Goal: Task Accomplishment & Management: Manage account settings

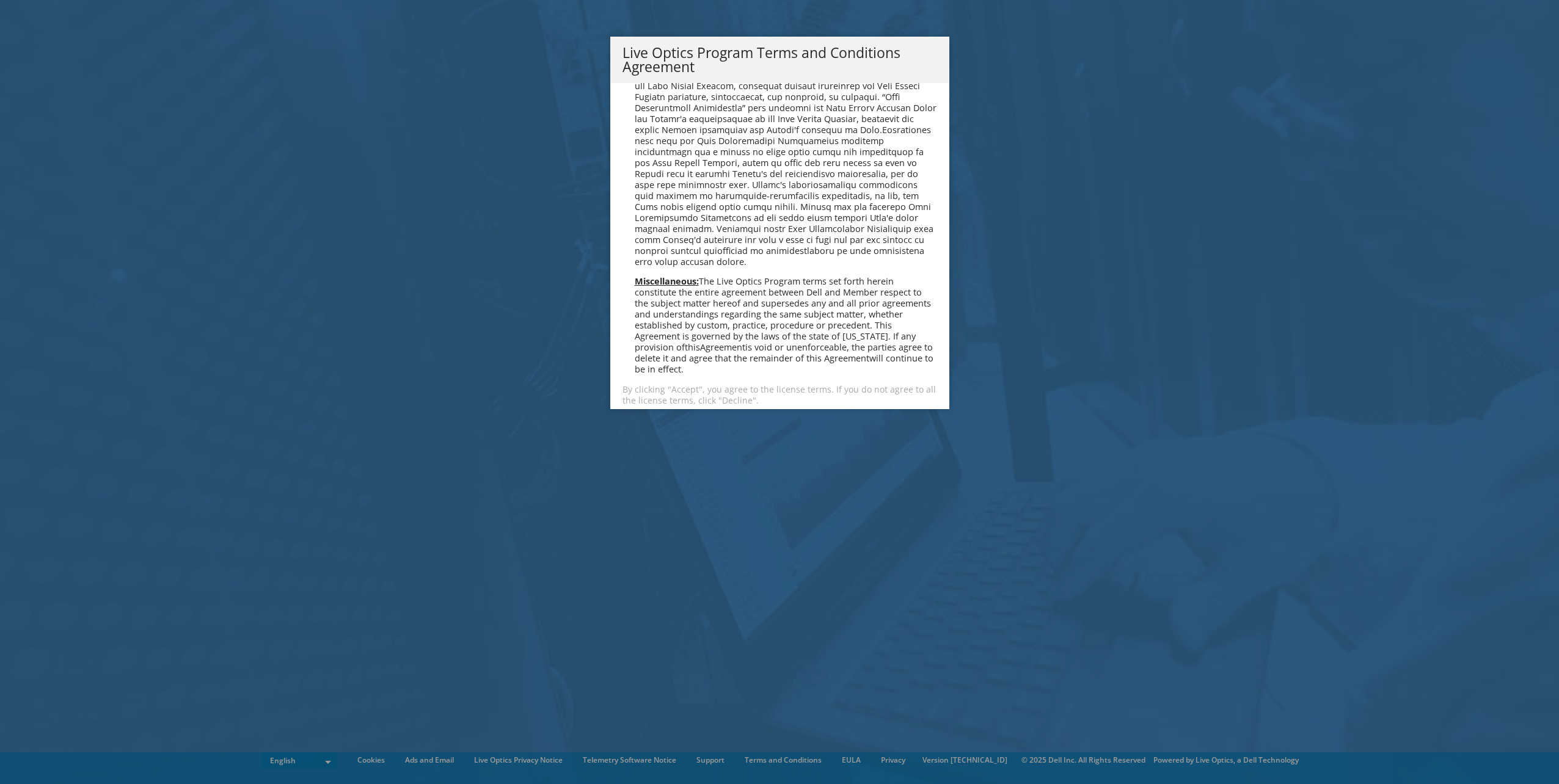
scroll to position [875, 0]
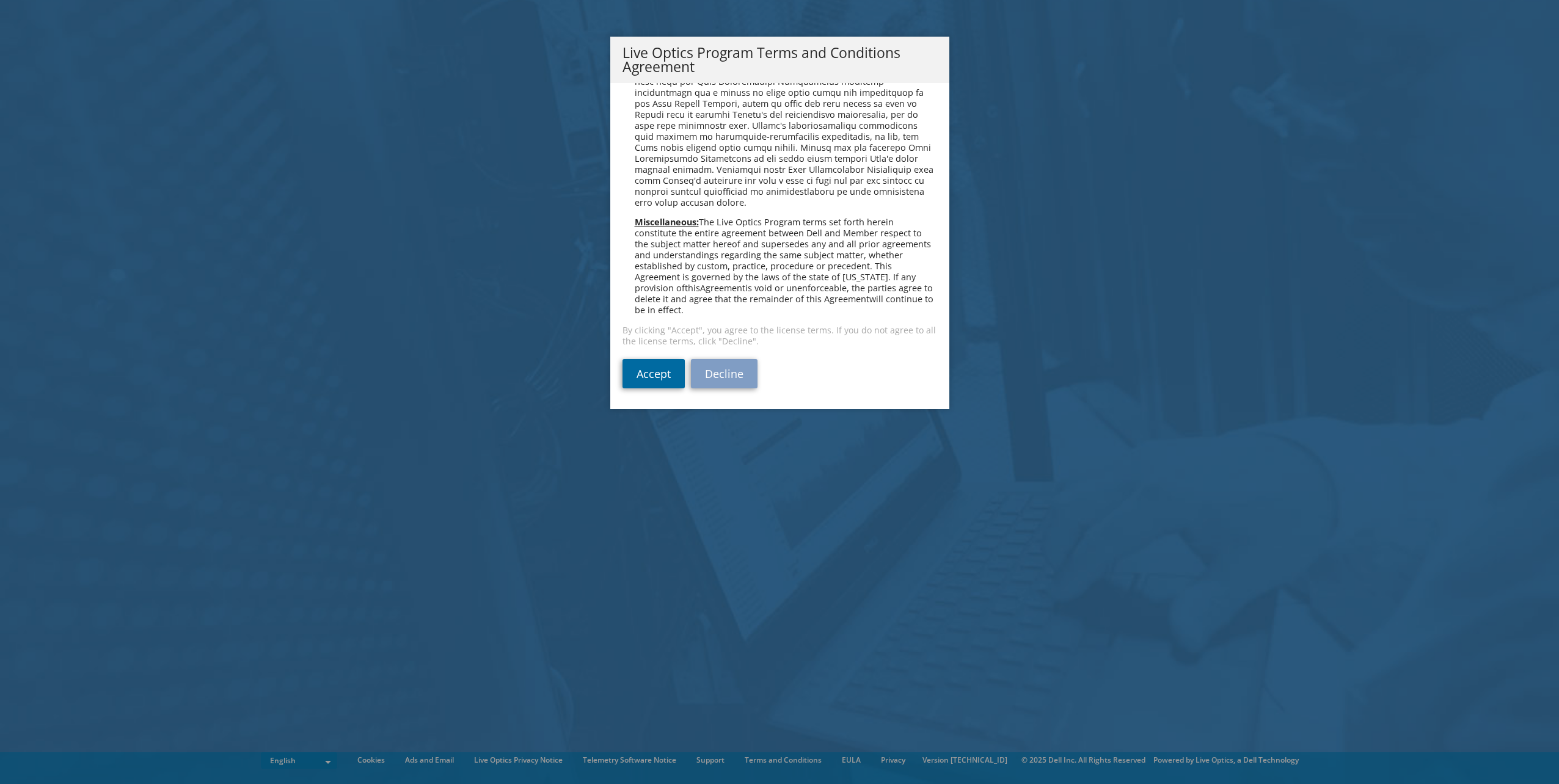
click at [646, 366] on link "Accept" at bounding box center [653, 374] width 62 height 29
click at [636, 364] on link "Accept" at bounding box center [653, 374] width 62 height 29
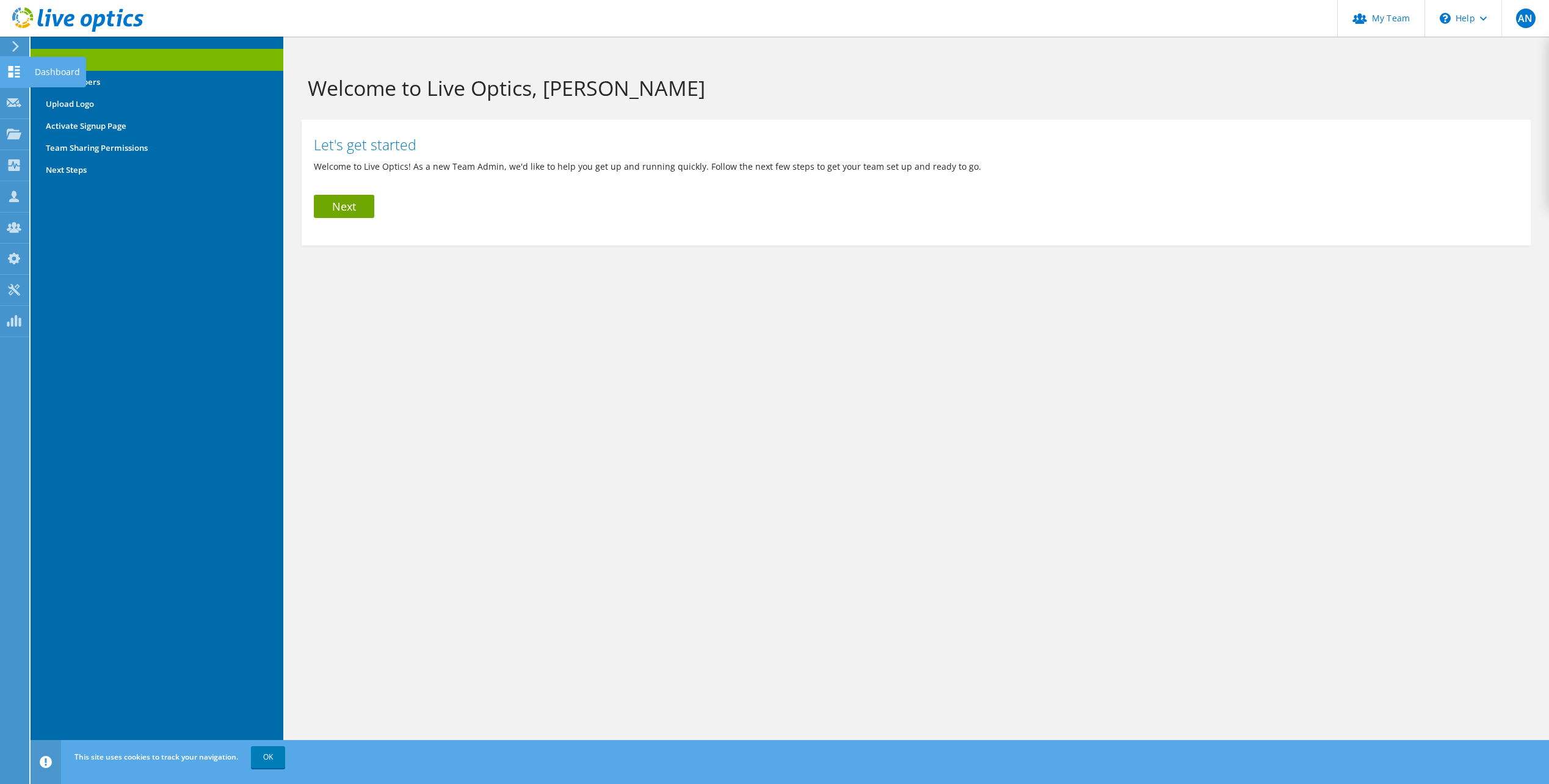
click at [14, 72] on icon at bounding box center [14, 71] width 14 height 12
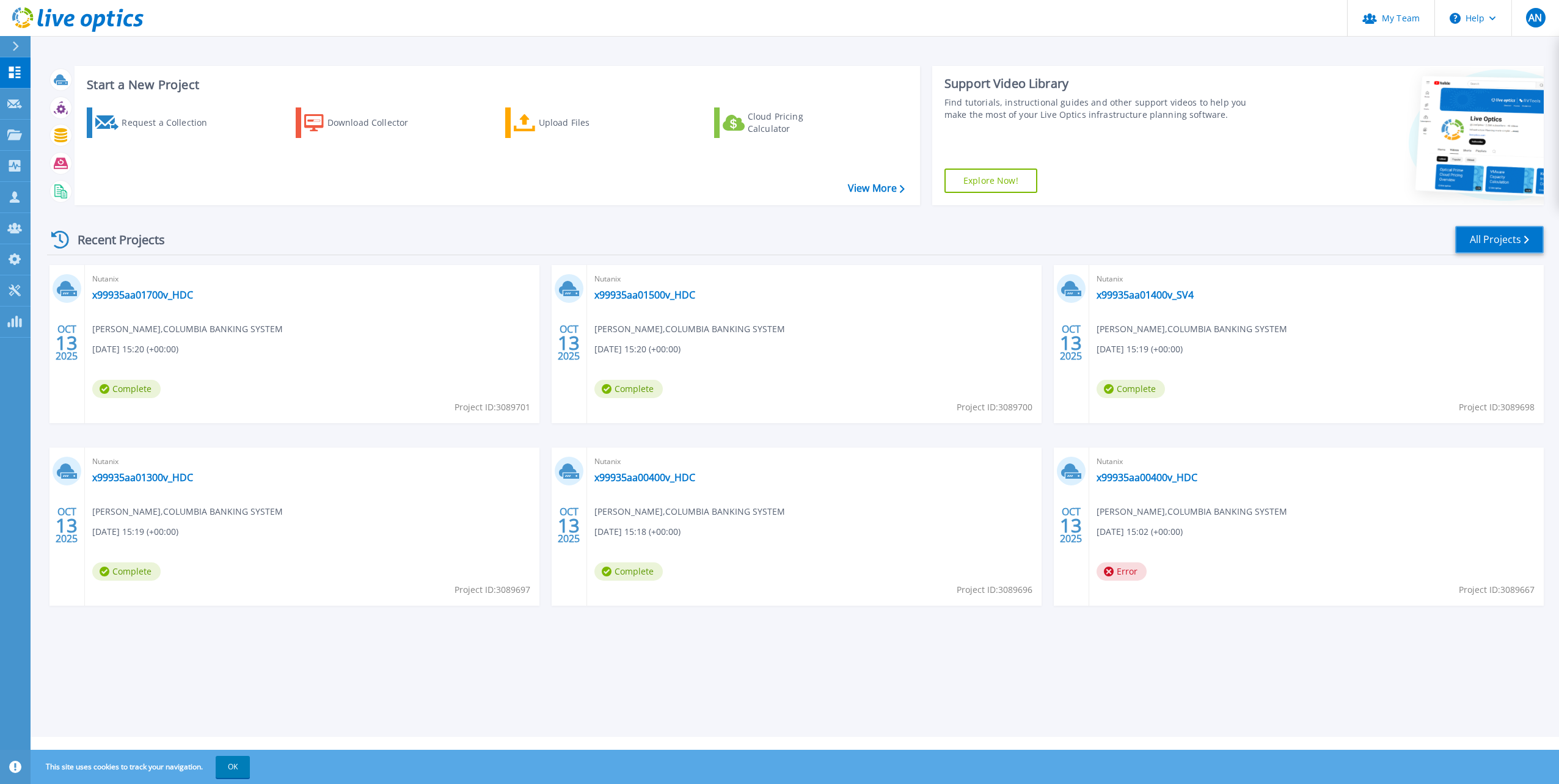
click at [1501, 239] on link "All Projects" at bounding box center [1499, 239] width 89 height 27
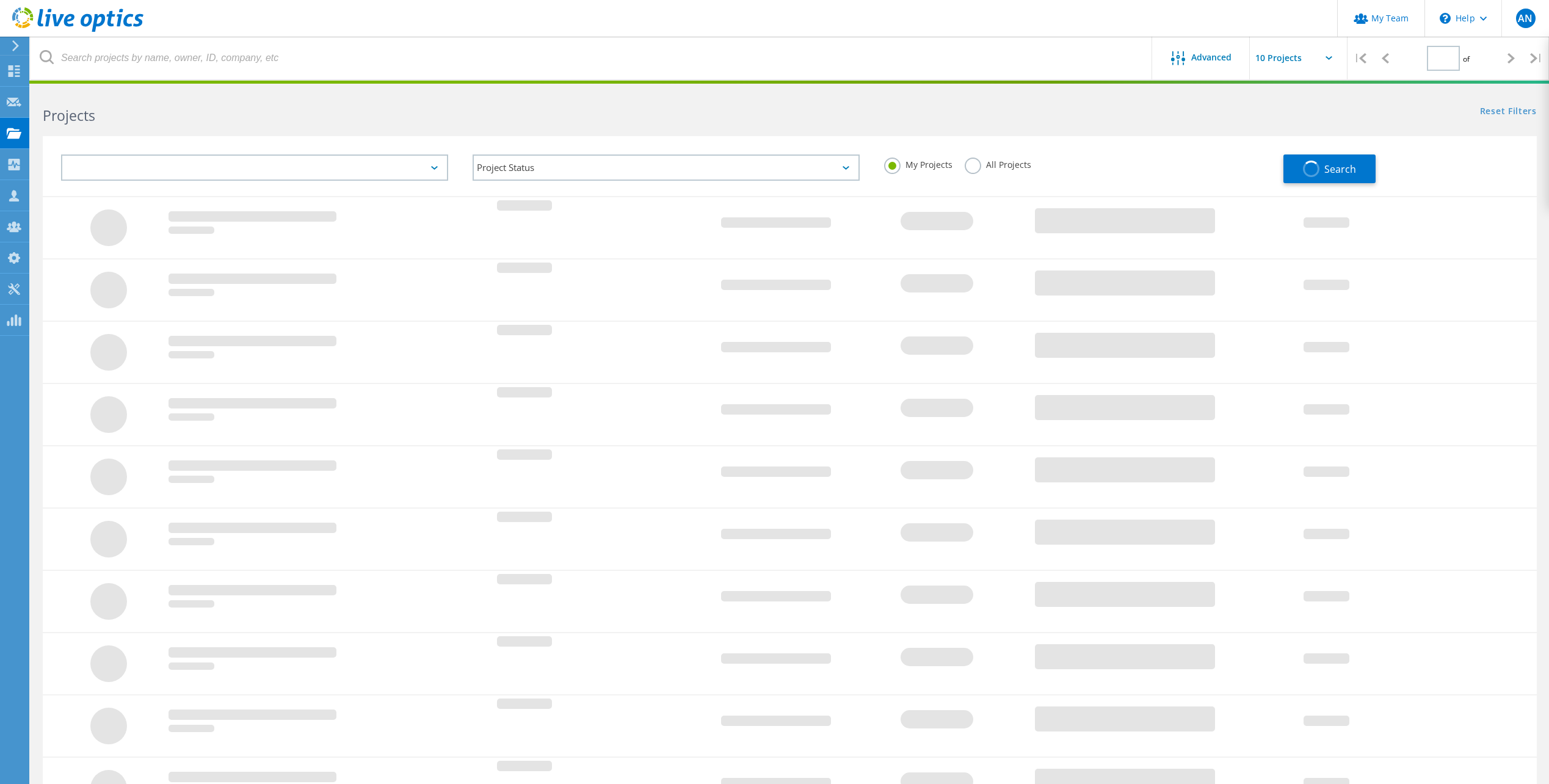
type input "1"
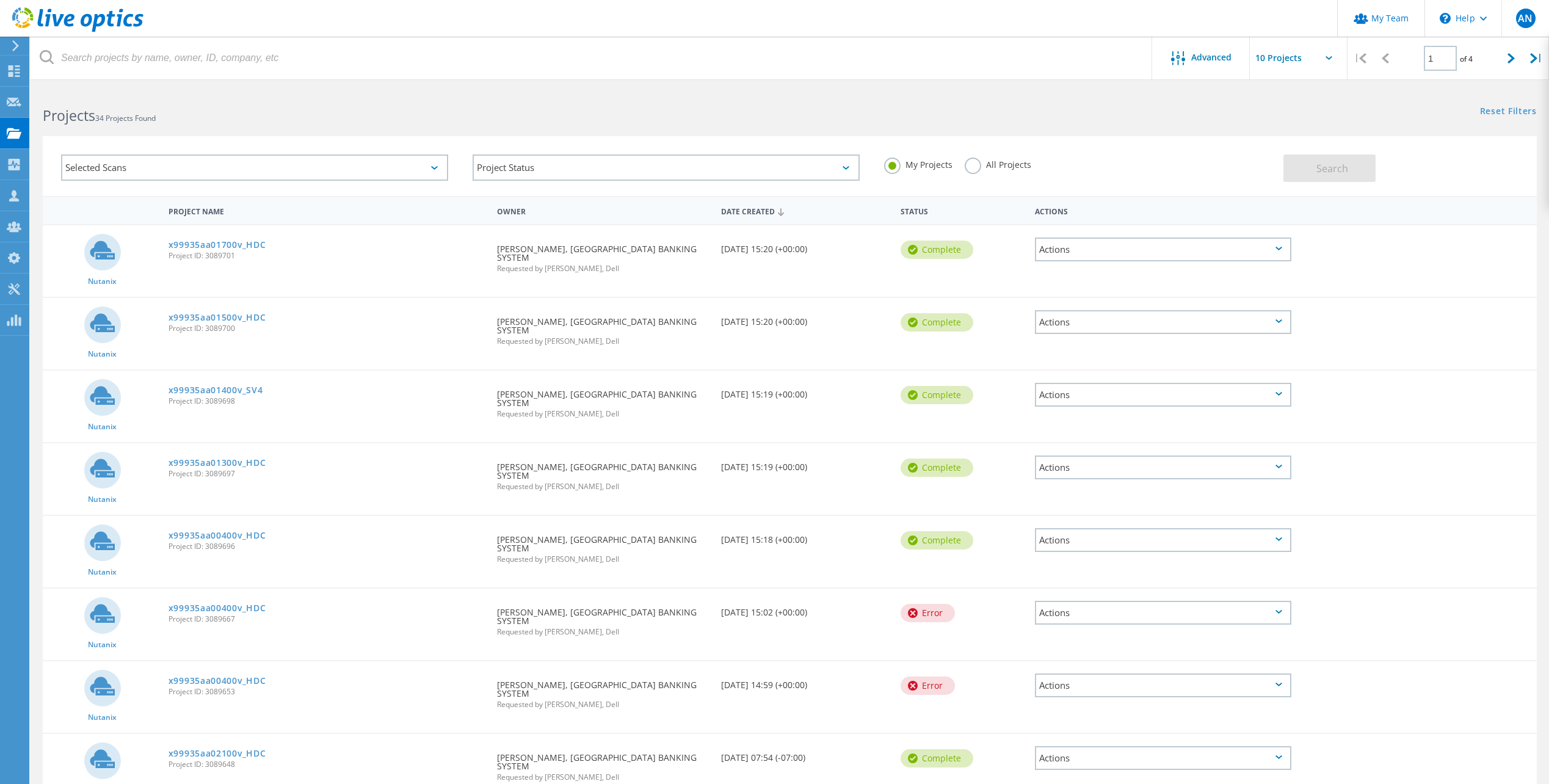
click at [414, 160] on div "Selected Scans" at bounding box center [254, 167] width 387 height 26
click at [1197, 128] on div "Selected Scans Server & Cloud Optical Prime AWS Azure Nutanix RVTools Kubernete…" at bounding box center [790, 158] width 1519 height 75
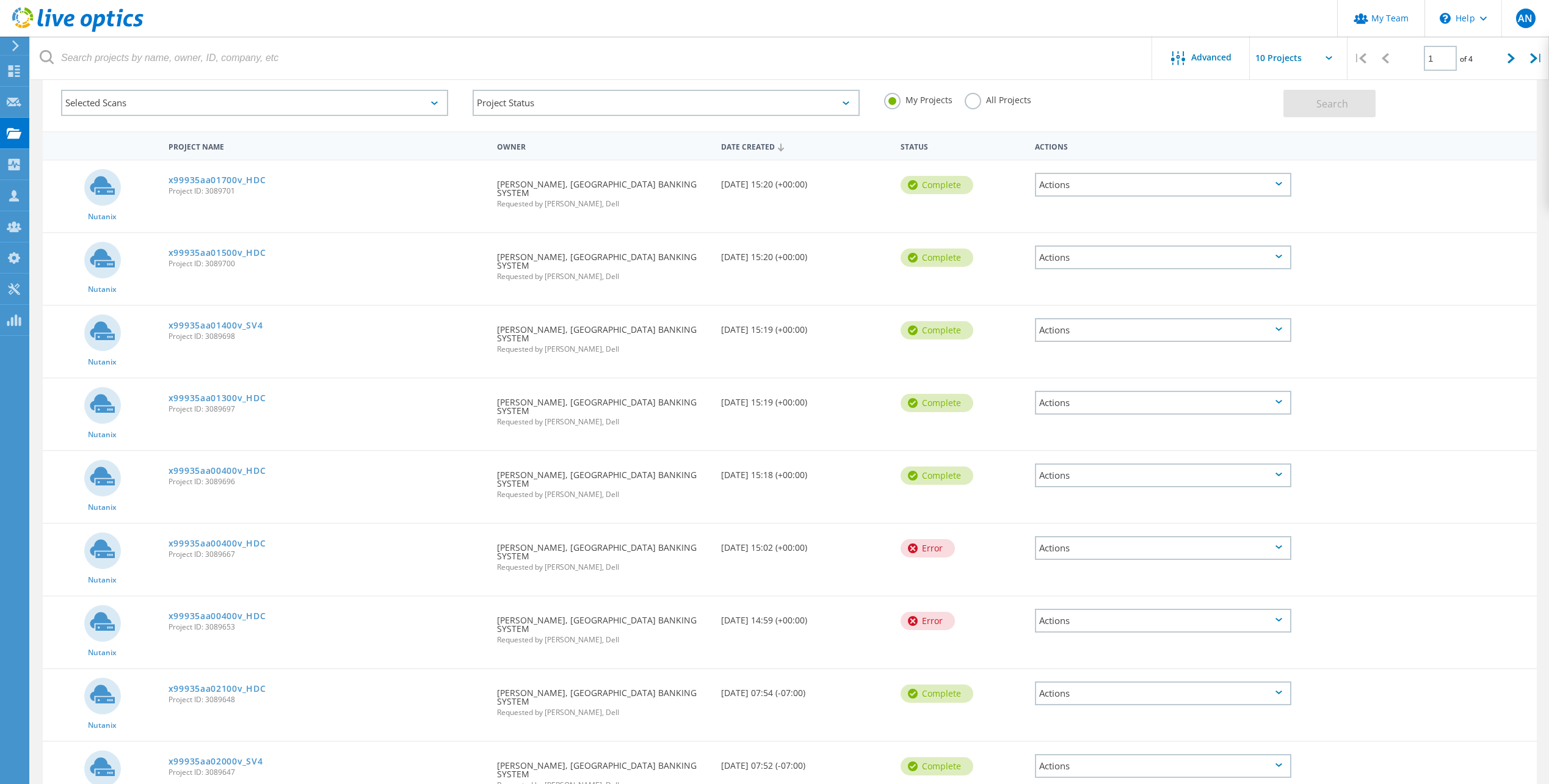
scroll to position [0, 0]
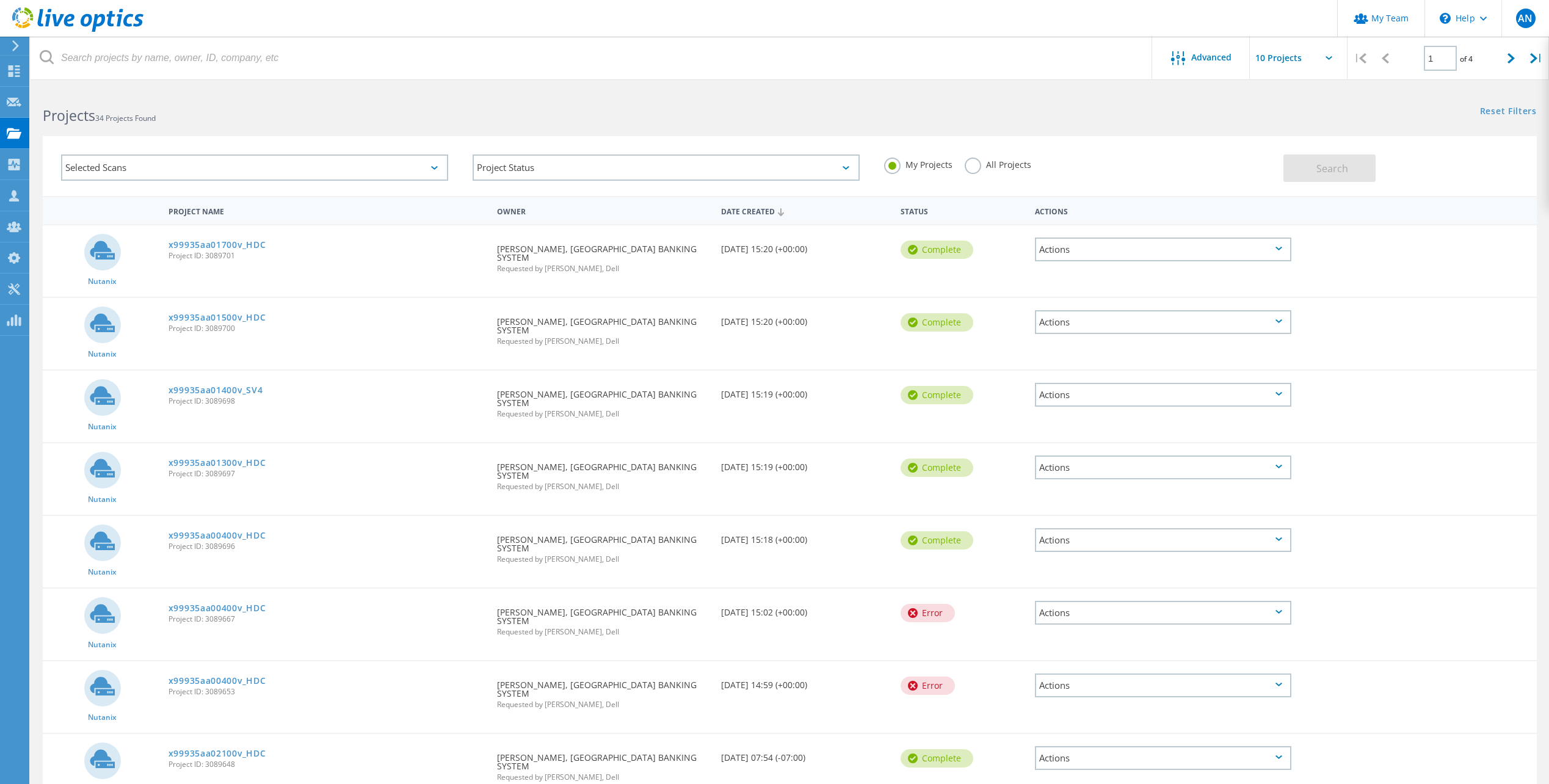
click at [972, 169] on label "All Projects" at bounding box center [998, 163] width 67 height 12
click at [0, 0] on input "All Projects" at bounding box center [0, 0] width 0 height 0
click at [1325, 182] on div "Selected Scans Project Status In Progress Complete Published Anonymous Archived…" at bounding box center [789, 166] width 1494 height 60
click at [1325, 174] on span "Search" at bounding box center [1332, 169] width 32 height 14
click at [795, 169] on div "Project Status" at bounding box center [665, 167] width 387 height 26
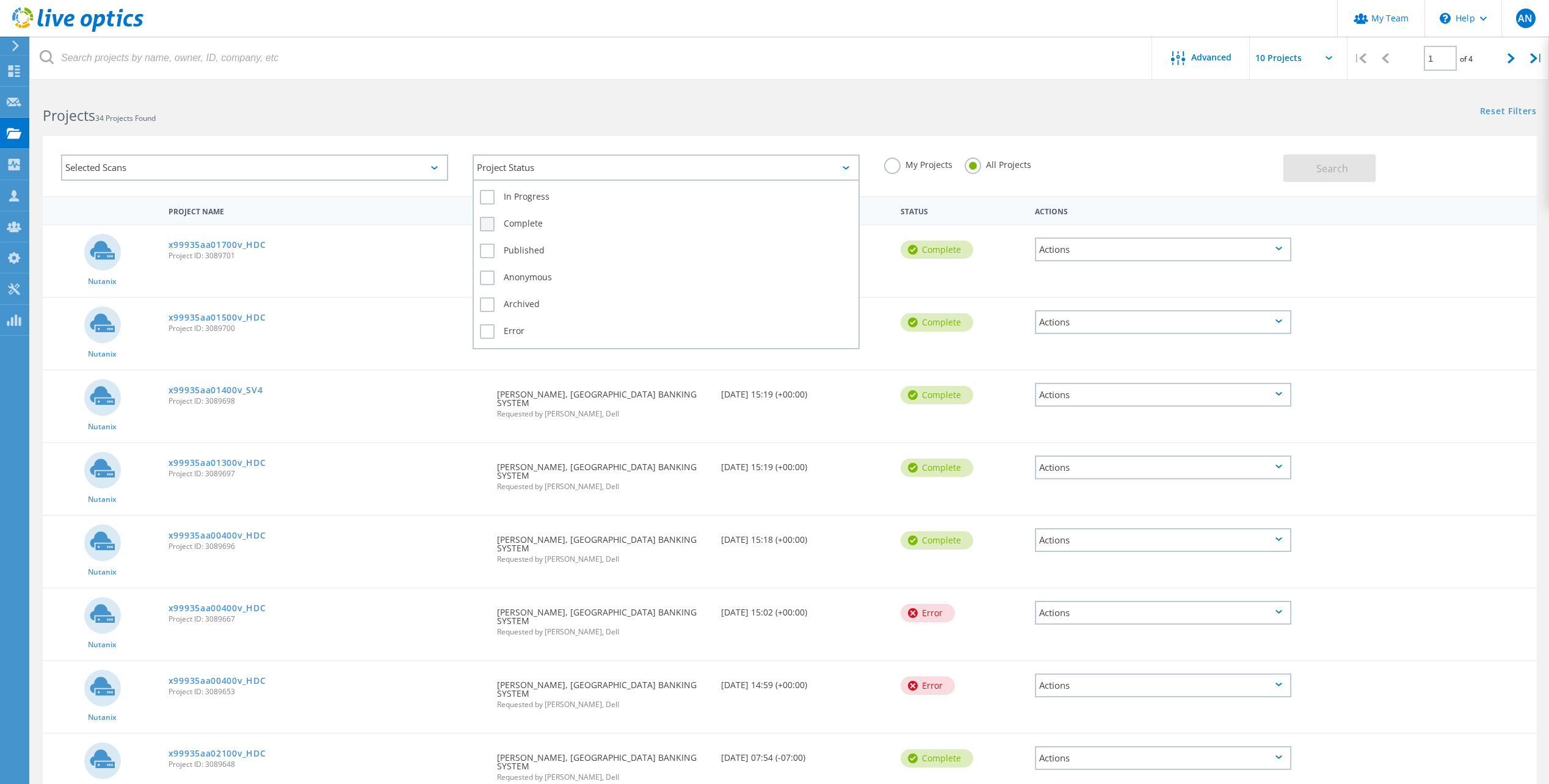
click at [529, 220] on label "Complete" at bounding box center [666, 223] width 373 height 14
click at [0, 0] on input "Complete" at bounding box center [0, 0] width 0 height 0
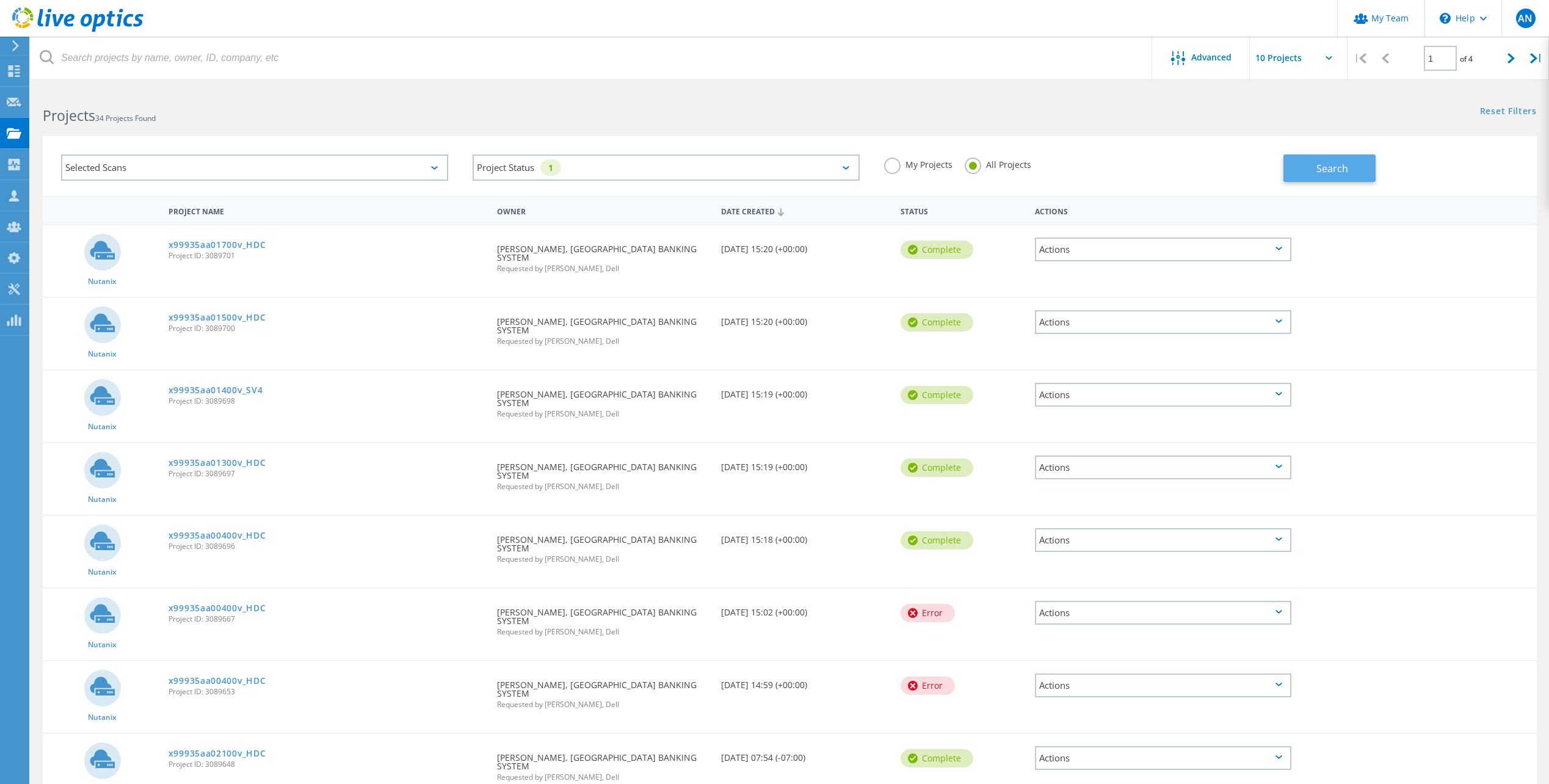
click at [1344, 178] on button "Search" at bounding box center [1329, 168] width 92 height 27
click at [309, 176] on div "Selected Scans" at bounding box center [254, 167] width 387 height 26
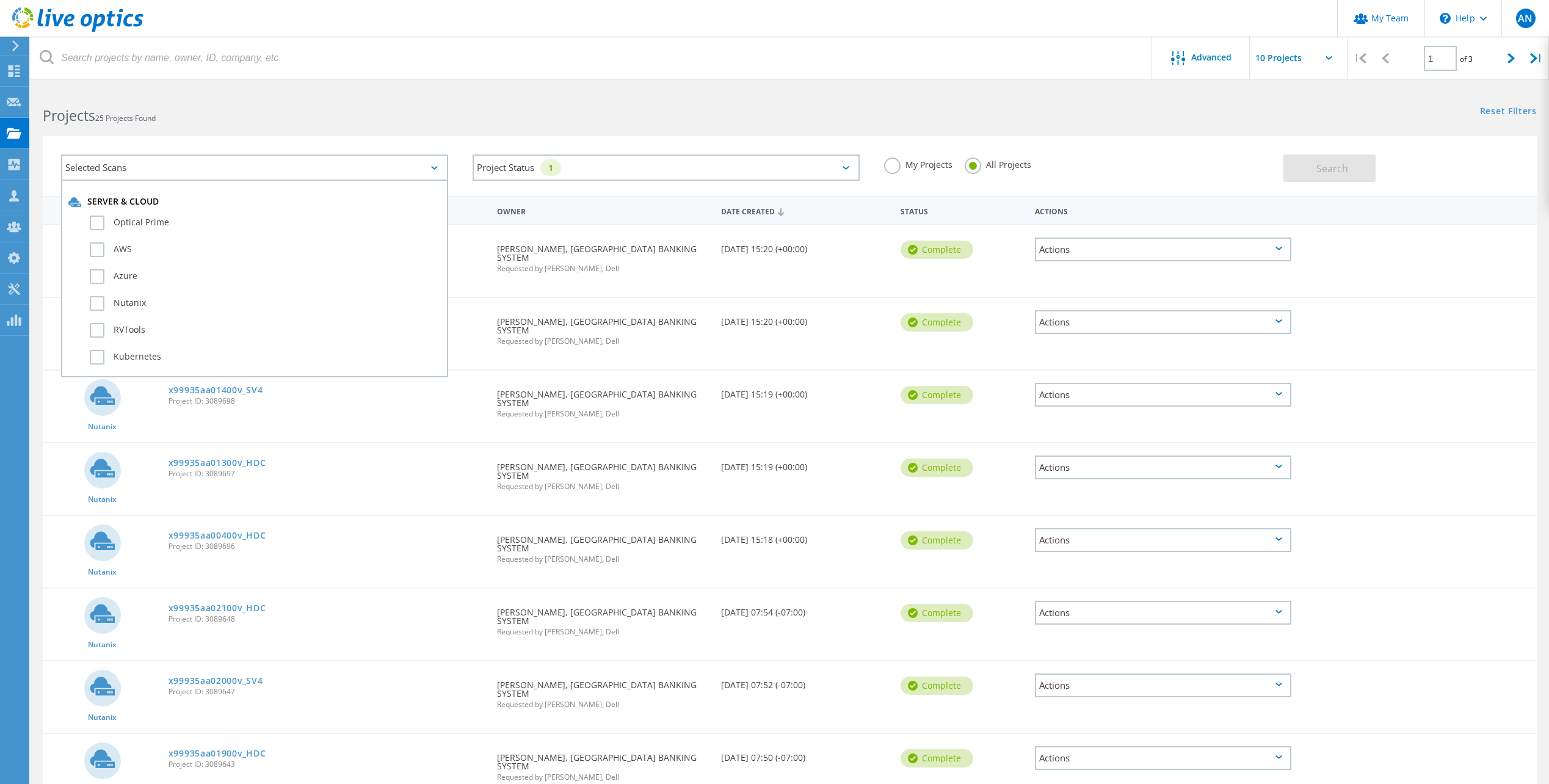
click at [303, 169] on div "Selected Scans" at bounding box center [254, 167] width 387 height 26
click at [900, 165] on label "My Projects" at bounding box center [918, 163] width 69 height 12
click at [0, 0] on input "My Projects" at bounding box center [0, 0] width 0 height 0
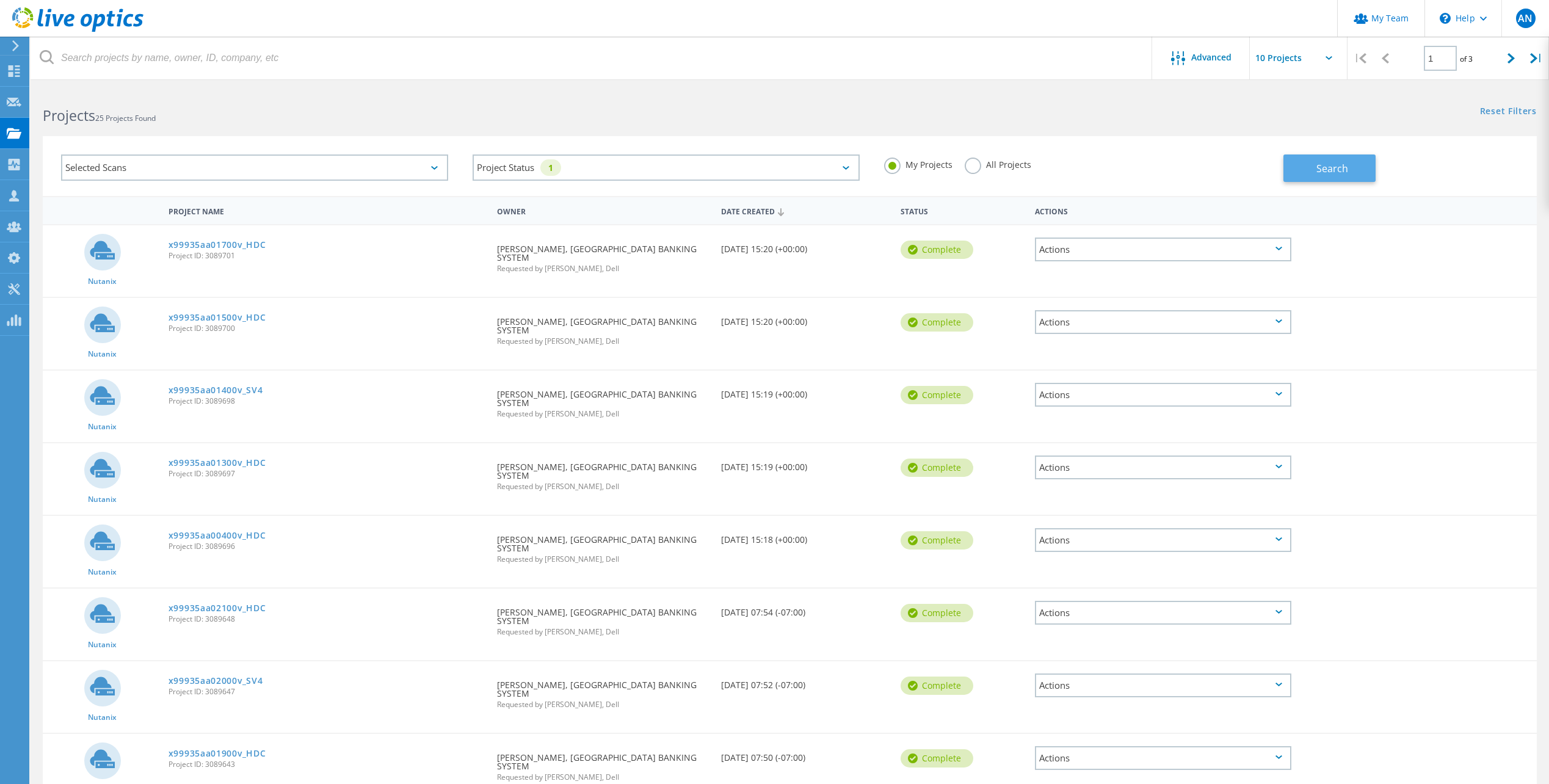
click at [1327, 170] on span "Search" at bounding box center [1332, 169] width 32 height 14
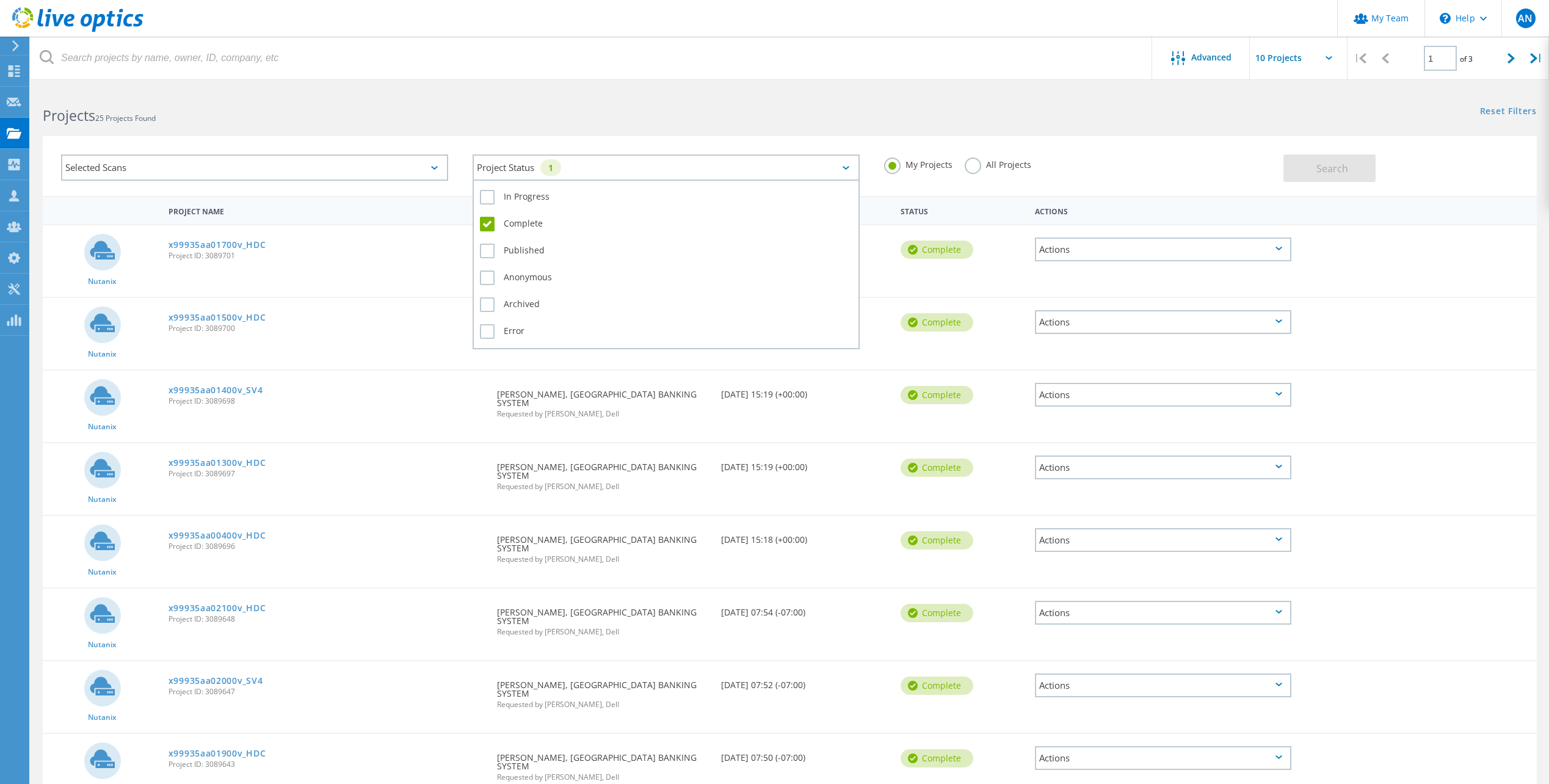
click at [650, 160] on div "Project Status 1" at bounding box center [665, 167] width 387 height 26
click at [514, 200] on label "In Progress" at bounding box center [666, 197] width 373 height 14
click at [0, 0] on input "In Progress" at bounding box center [0, 0] width 0 height 0
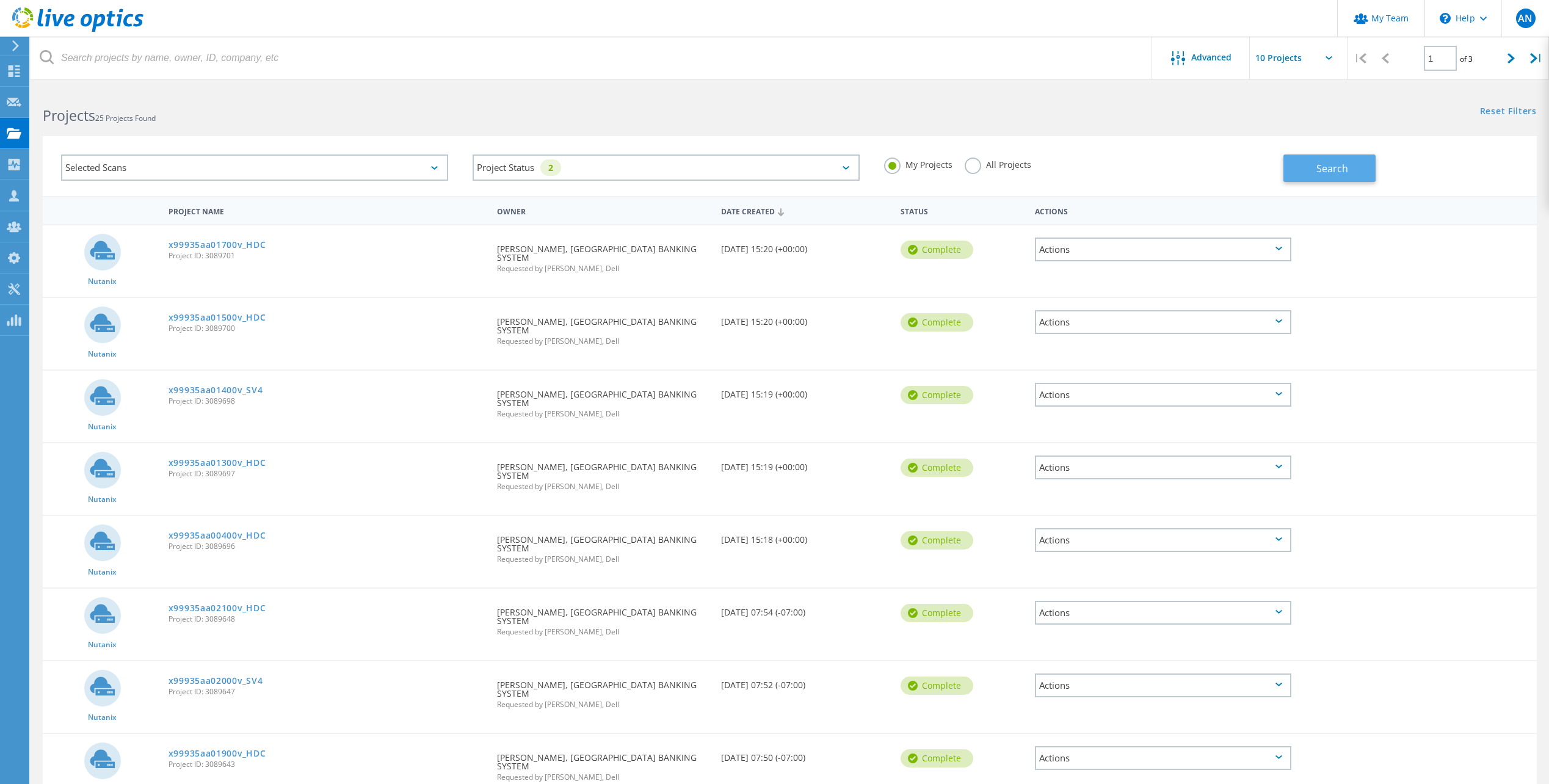
click at [1337, 180] on button "Search" at bounding box center [1329, 168] width 92 height 27
